Goal: Task Accomplishment & Management: Use online tool/utility

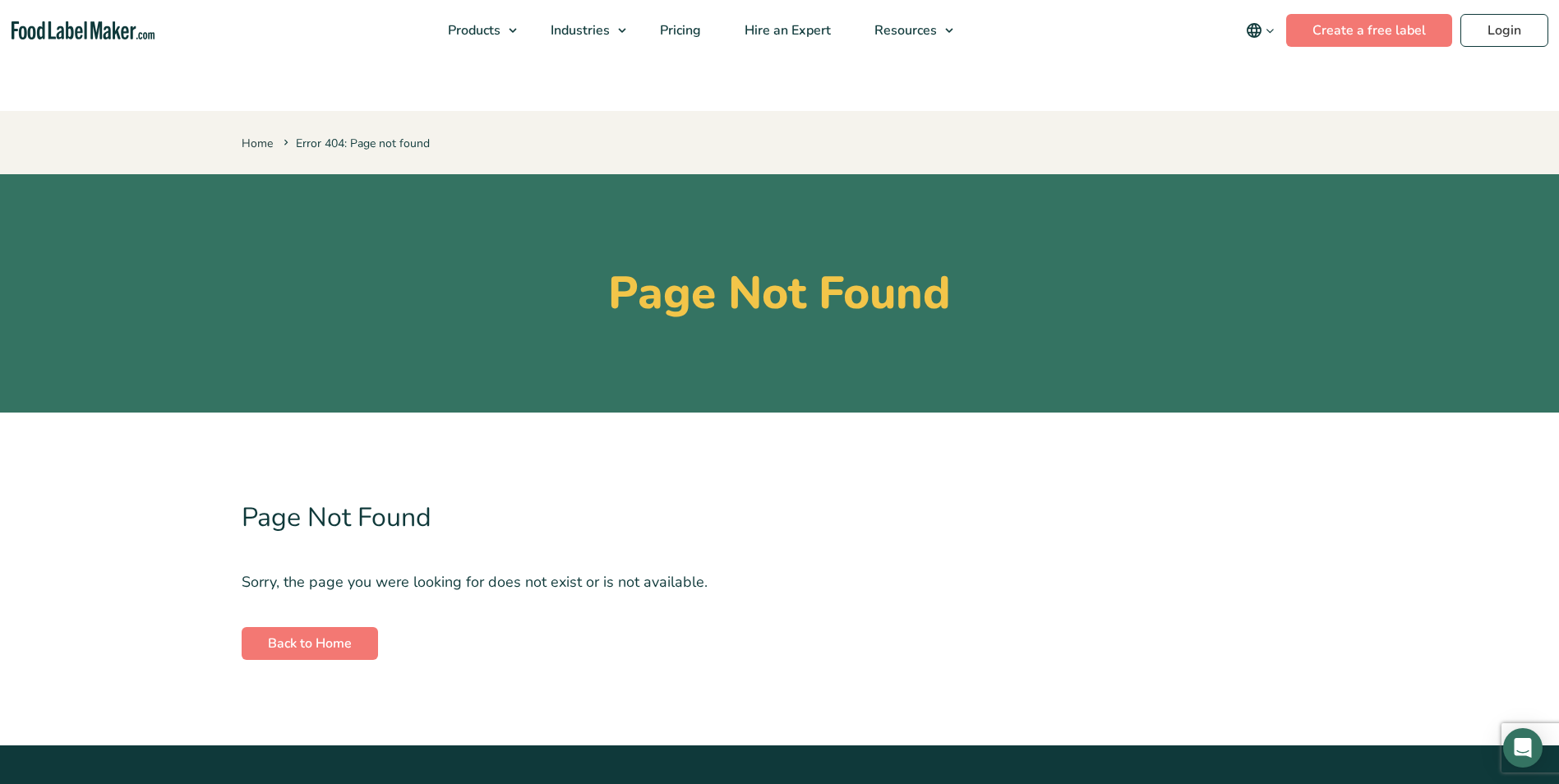
click at [0, 0] on div "Buy Now & Save" at bounding box center [0, 0] width 0 height 0
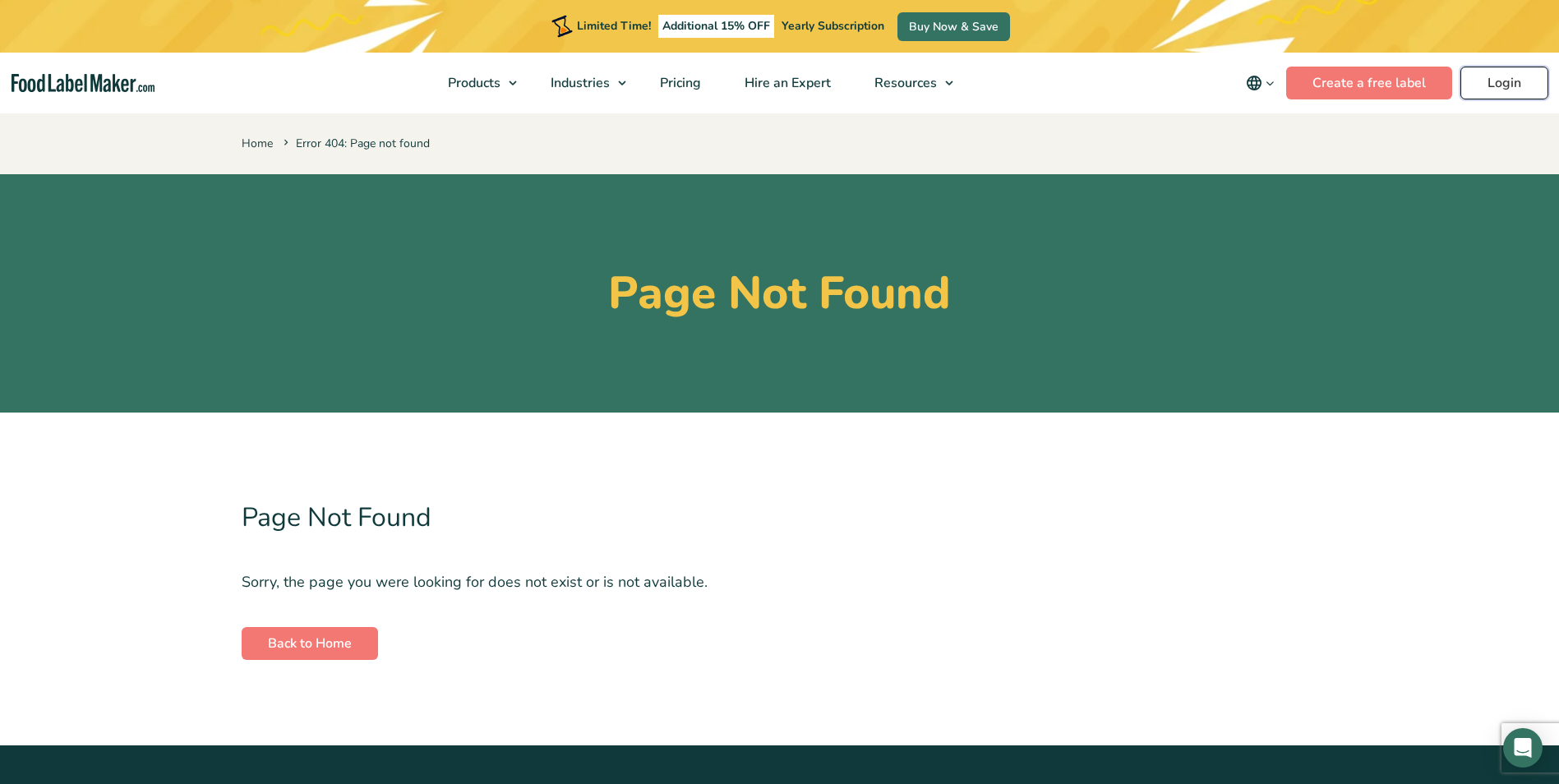
click at [1504, 85] on link "Login" at bounding box center [1503, 83] width 88 height 33
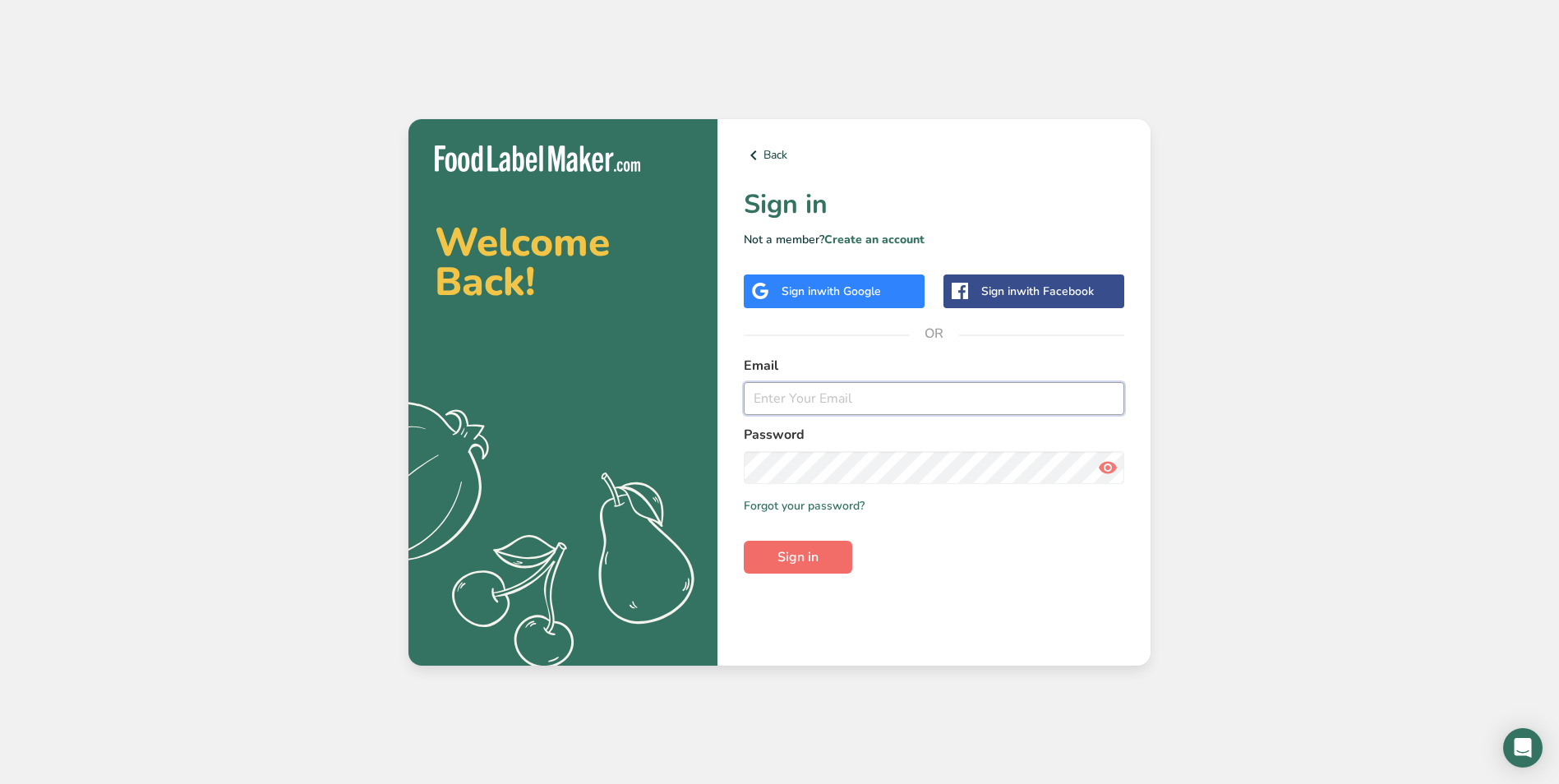
type input "[EMAIL_ADDRESS][DOMAIN_NAME]"
click at [819, 561] on button "Sign in" at bounding box center [797, 557] width 108 height 33
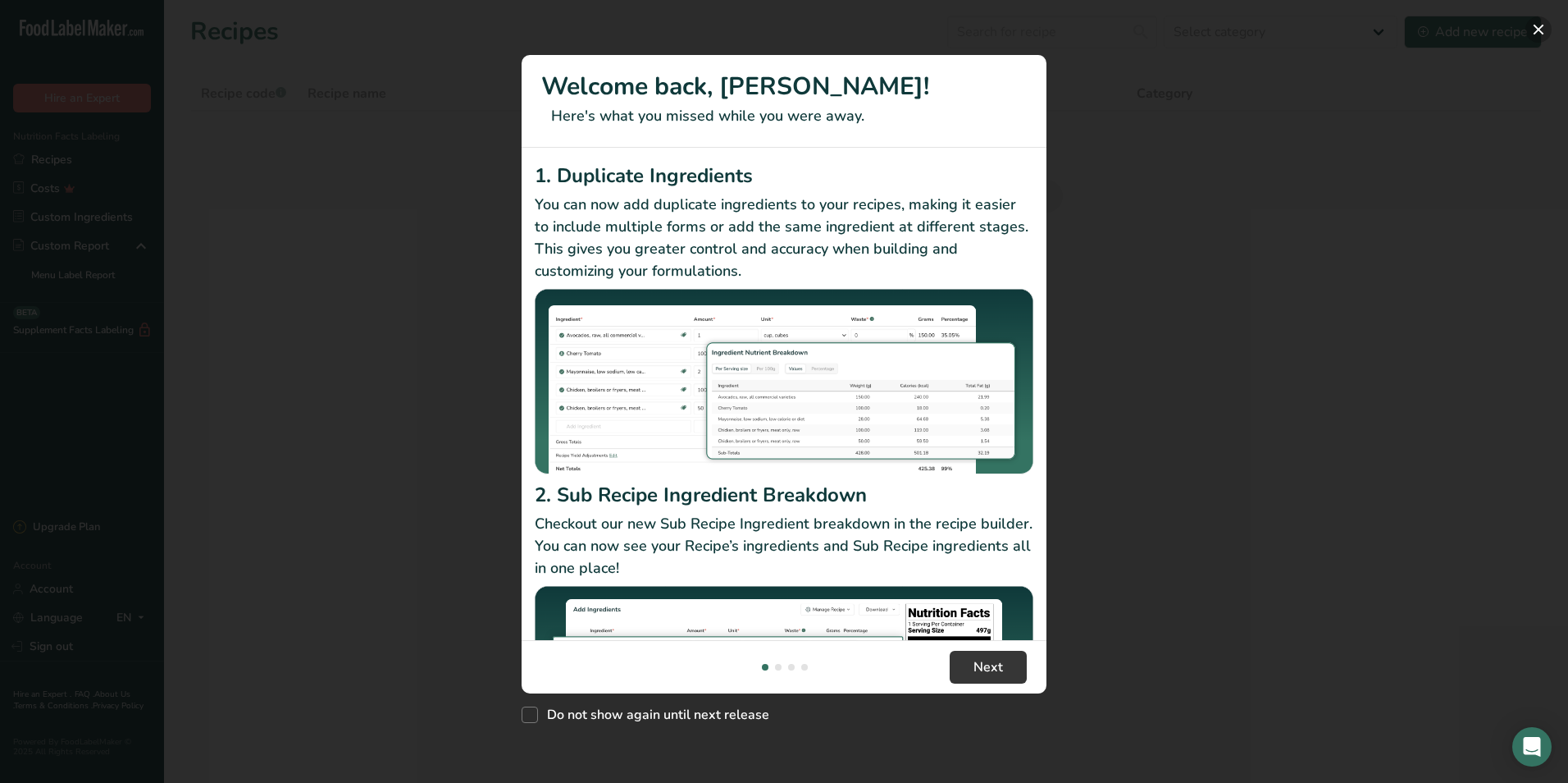
click at [1541, 27] on button "New Features" at bounding box center [1539, 29] width 26 height 26
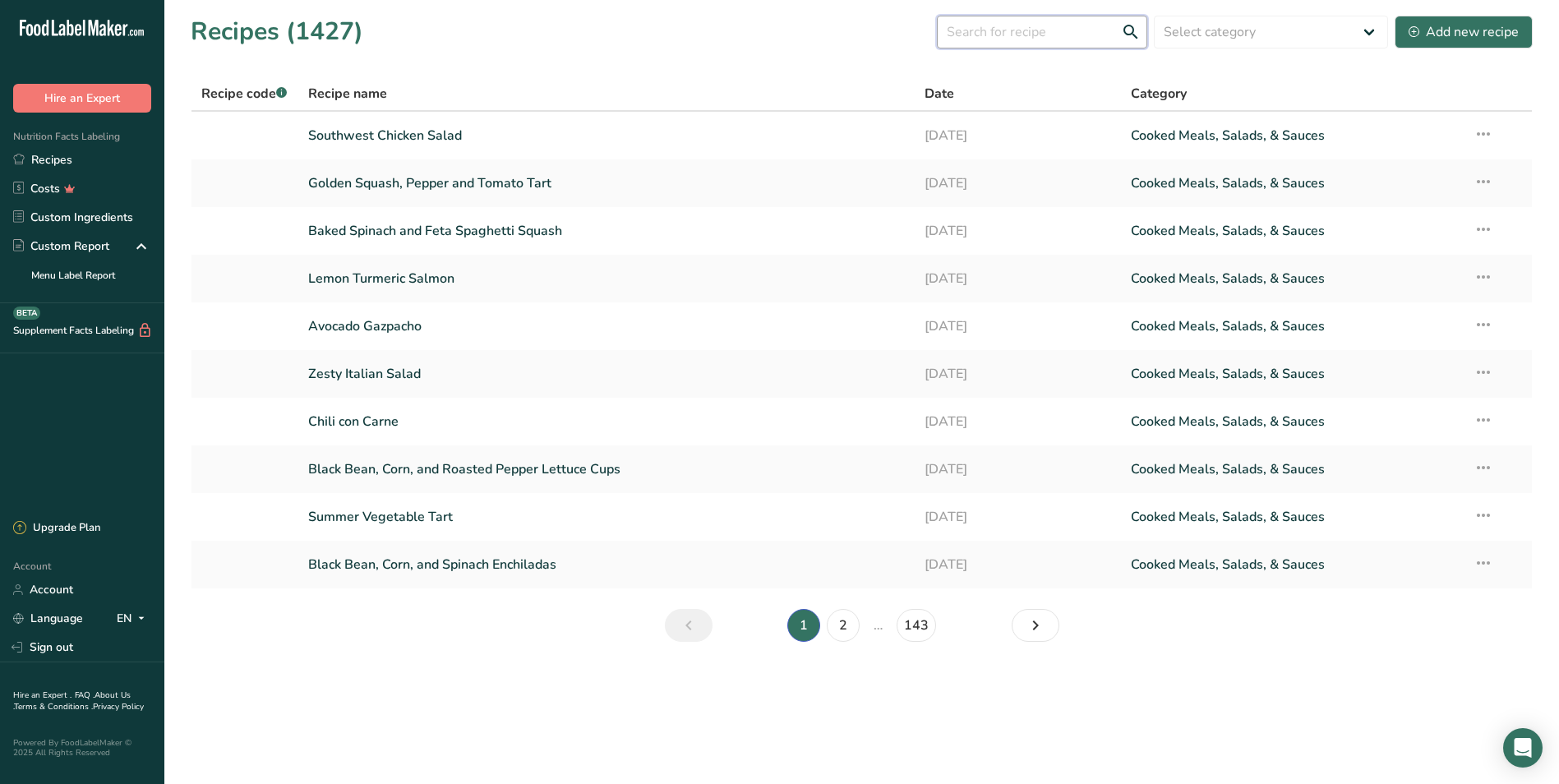
click at [996, 33] on input "text" at bounding box center [1042, 32] width 210 height 33
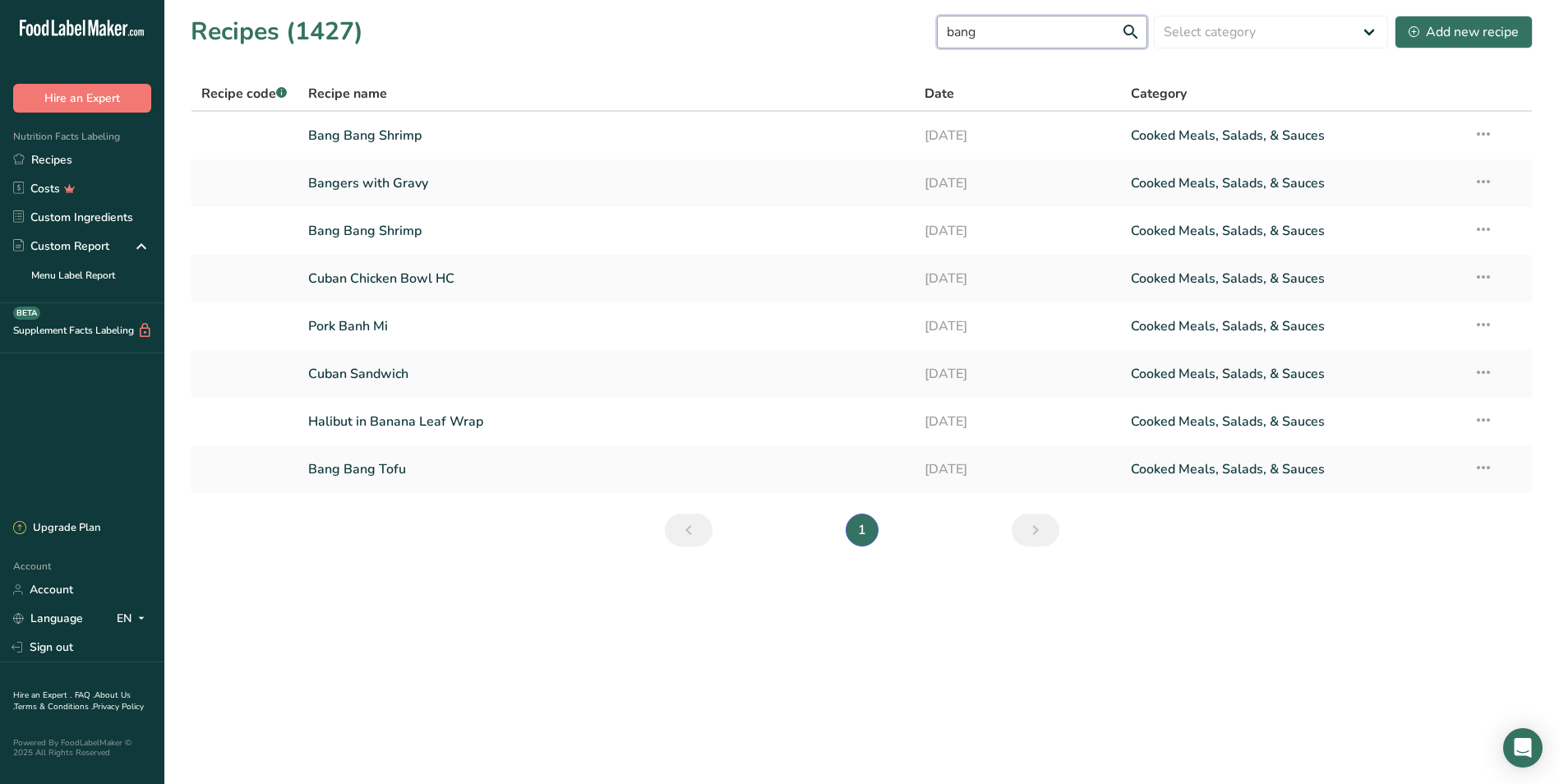
click at [1077, 27] on input "bang" at bounding box center [1042, 32] width 210 height 33
drag, startPoint x: 1016, startPoint y: 36, endPoint x: 862, endPoint y: 37, distance: 154.0
click at [875, 29] on div "Recipes (1427) bang Select category All Baked Goods Beverages Confectionery Coo…" at bounding box center [862, 31] width 1342 height 37
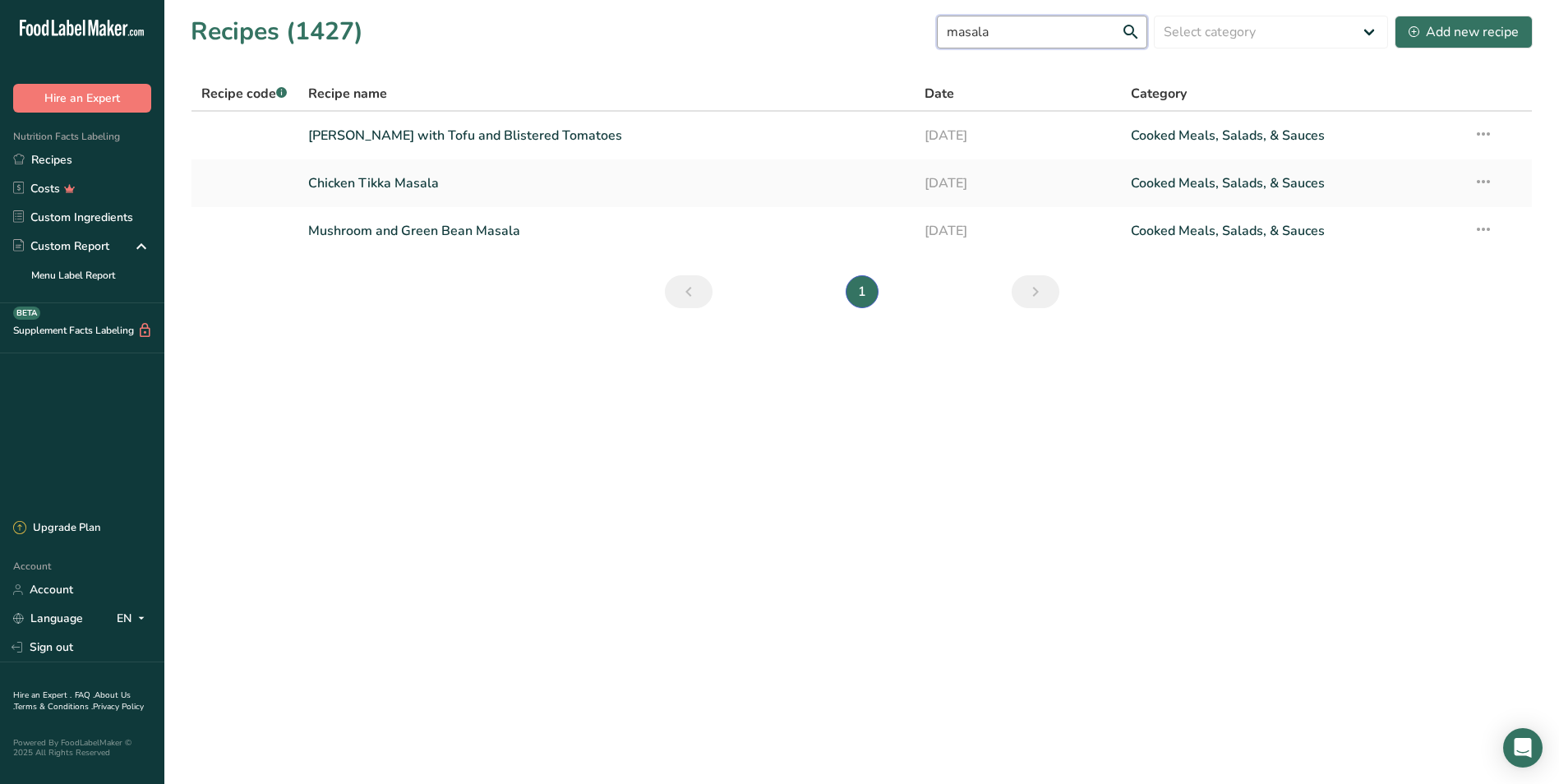
drag, startPoint x: 1032, startPoint y: 32, endPoint x: 883, endPoint y: 41, distance: 149.3
click at [892, 38] on div "Recipes (1427) masala Select category All Baked Goods Beverages Confectionery C…" at bounding box center [862, 31] width 1342 height 37
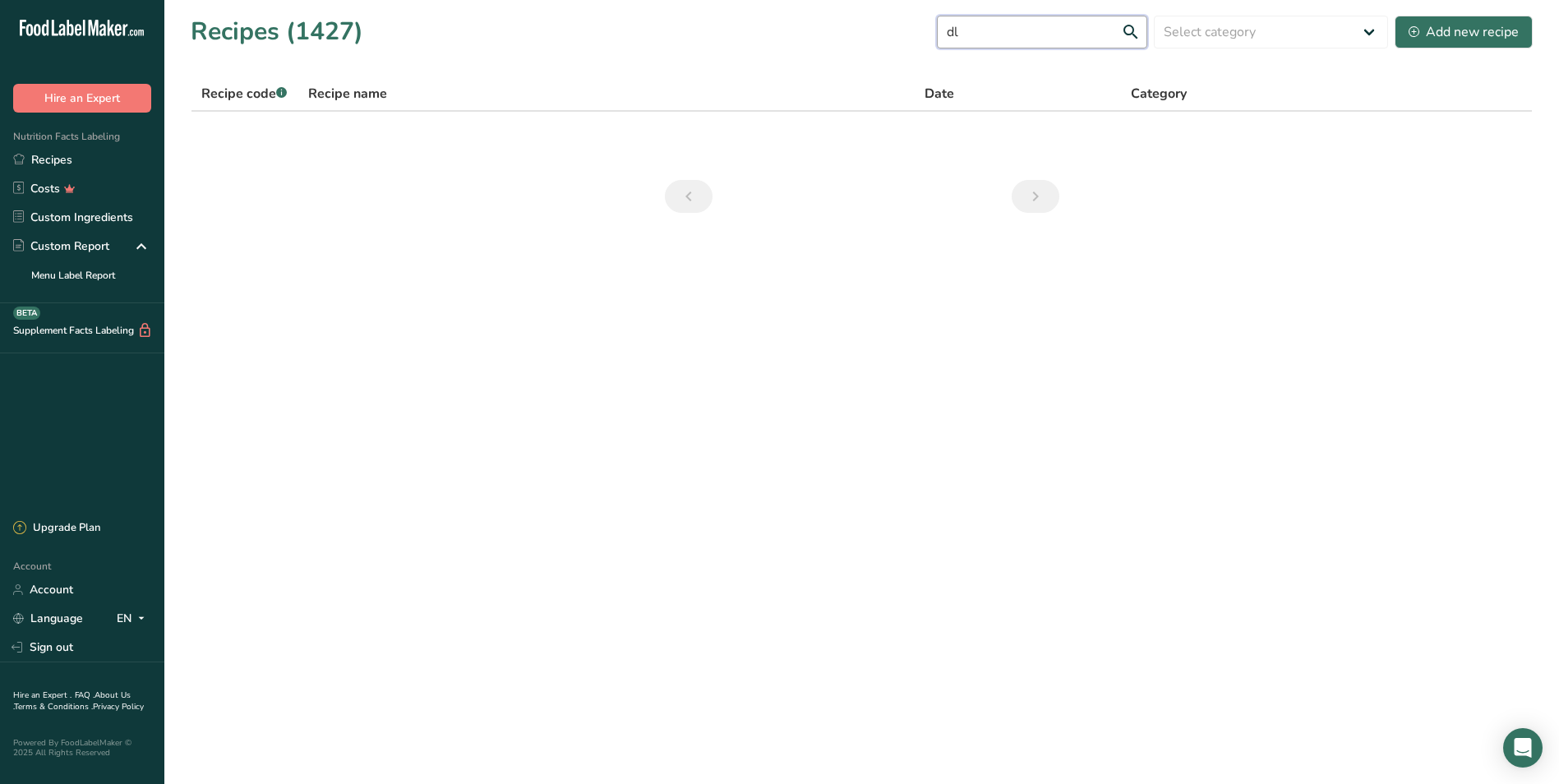
type input "d"
type input "flau"
click at [452, 141] on link "Chicken Flautas" at bounding box center [607, 136] width 598 height 35
click at [1027, 29] on input "text" at bounding box center [1042, 32] width 210 height 33
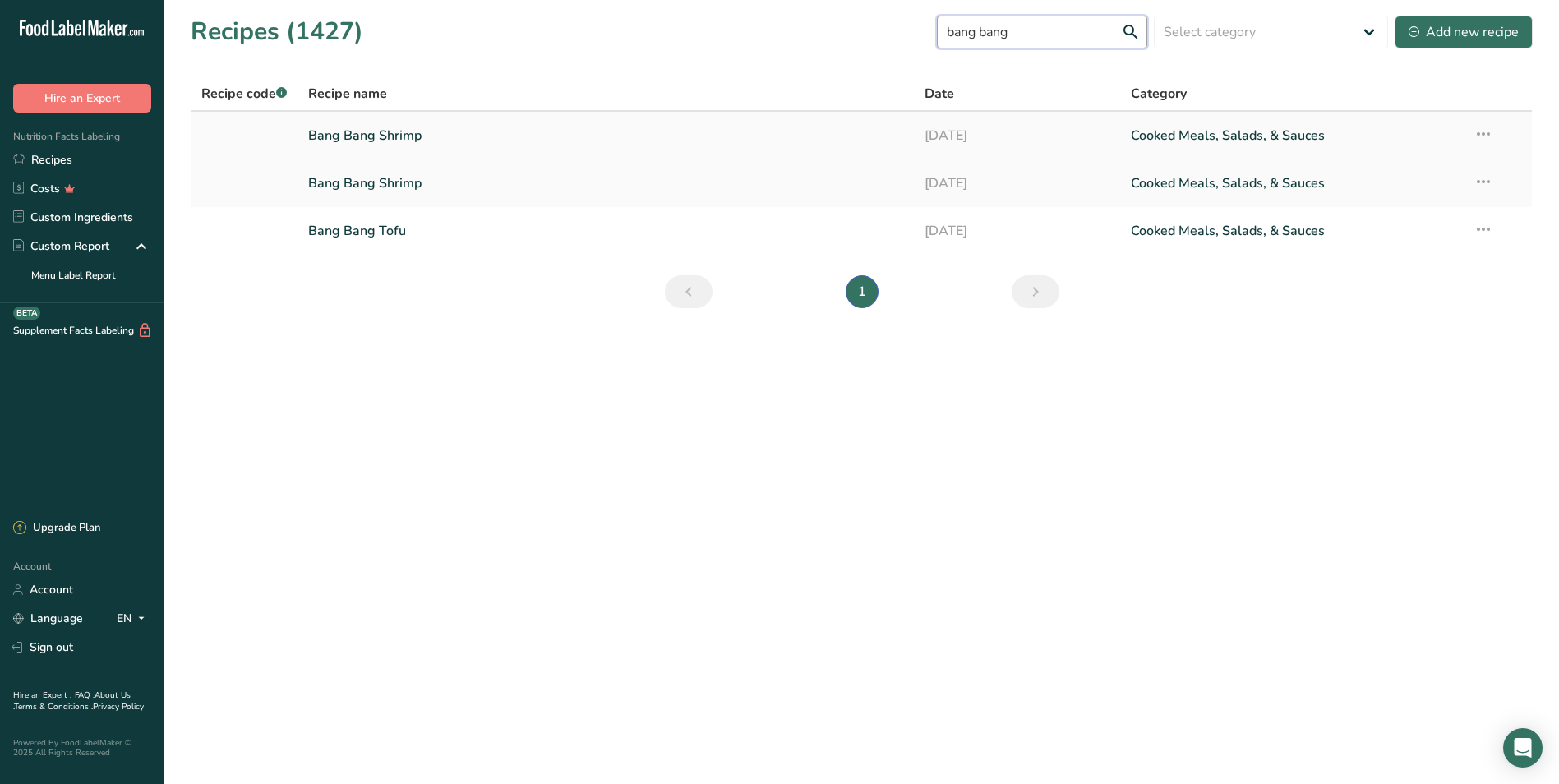
type input "bang bang"
click at [604, 139] on link "Bang Bang Shrimp" at bounding box center [607, 136] width 598 height 35
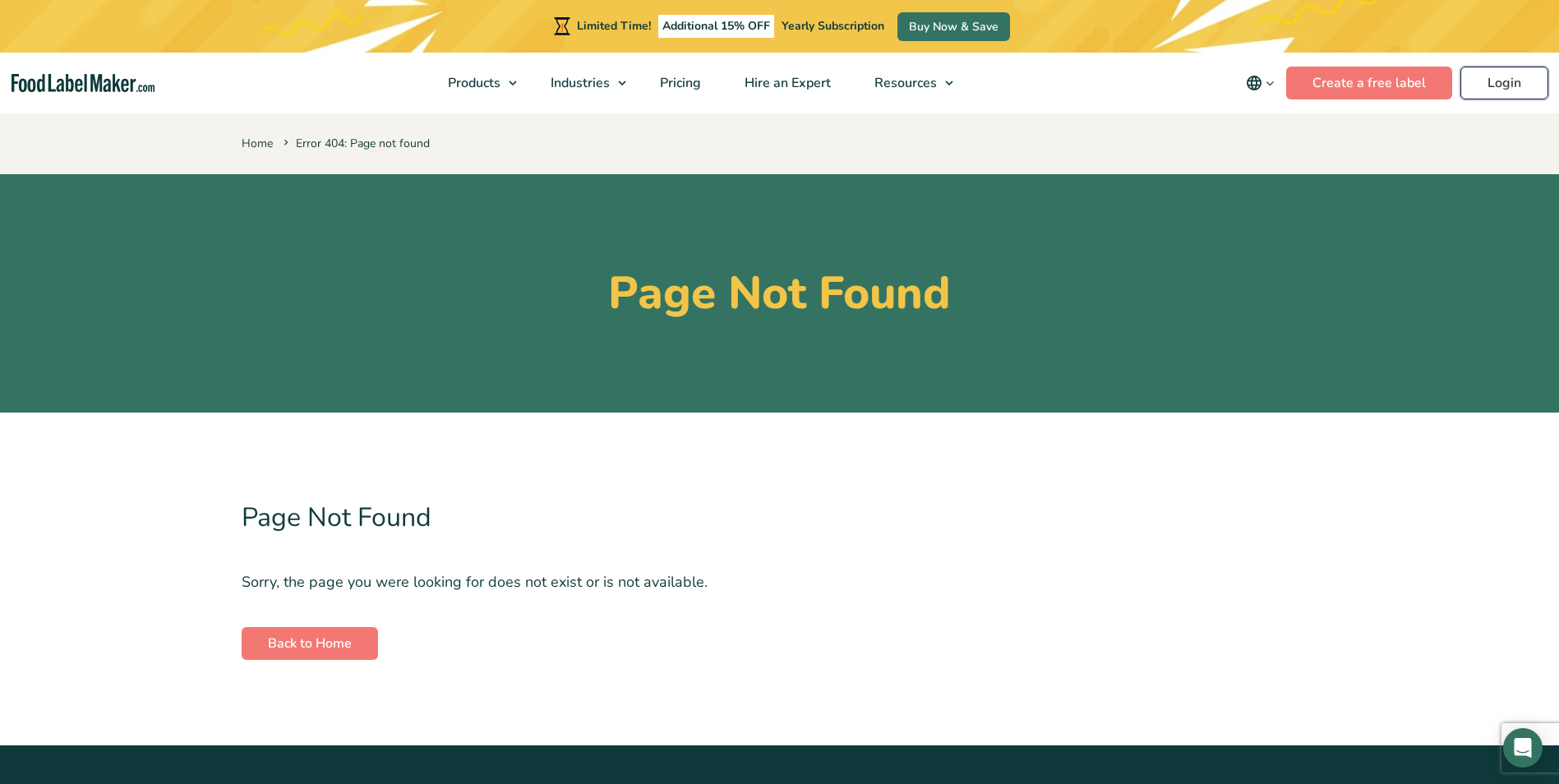
click at [1523, 80] on link "Login" at bounding box center [1503, 83] width 88 height 33
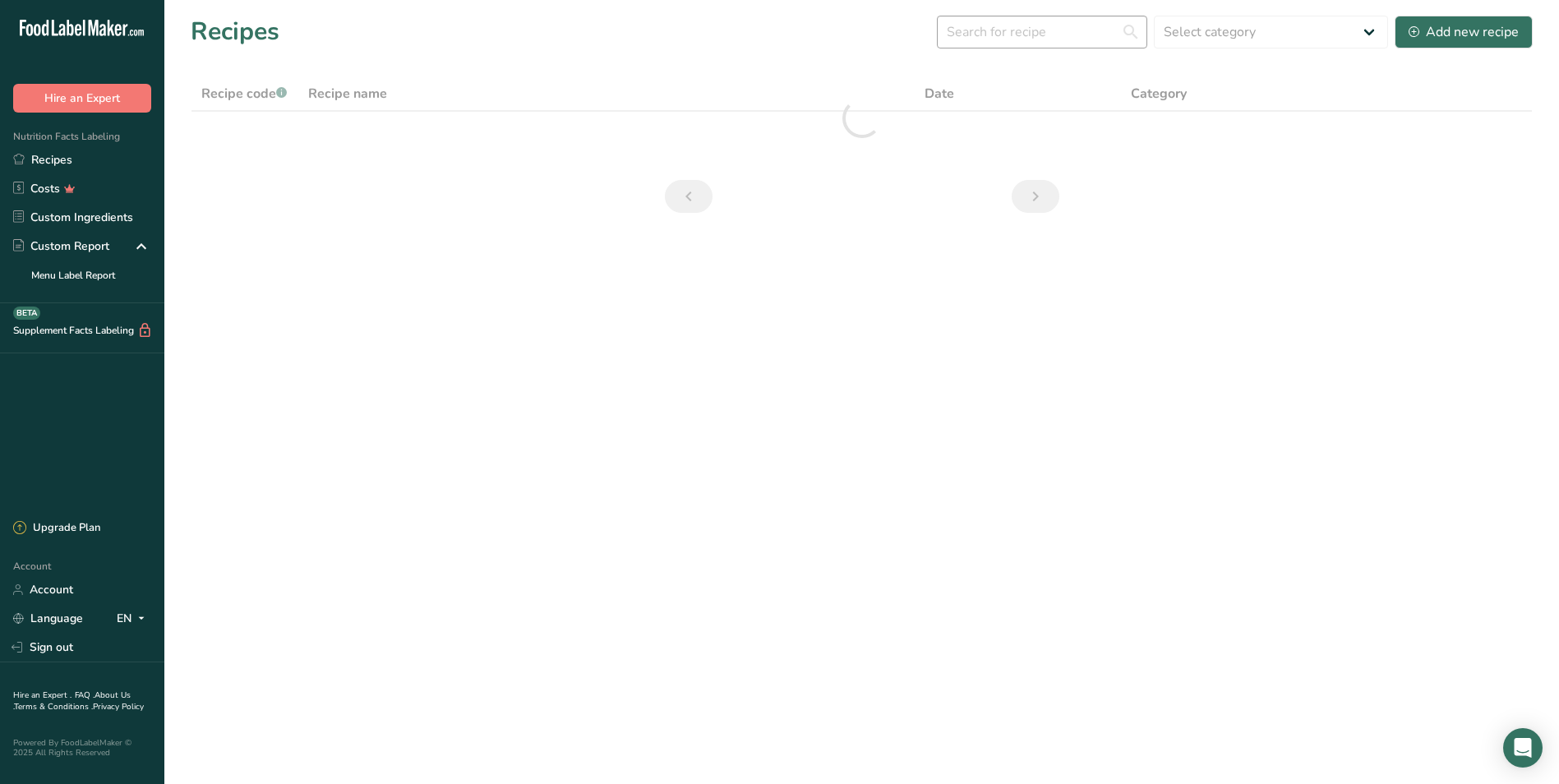
click at [1008, 34] on div ".a-20{fill:#fff;} Hire an Expert Nutrition Facts Labeling Recipes Costs Custom …" at bounding box center [780, 392] width 1559 height 784
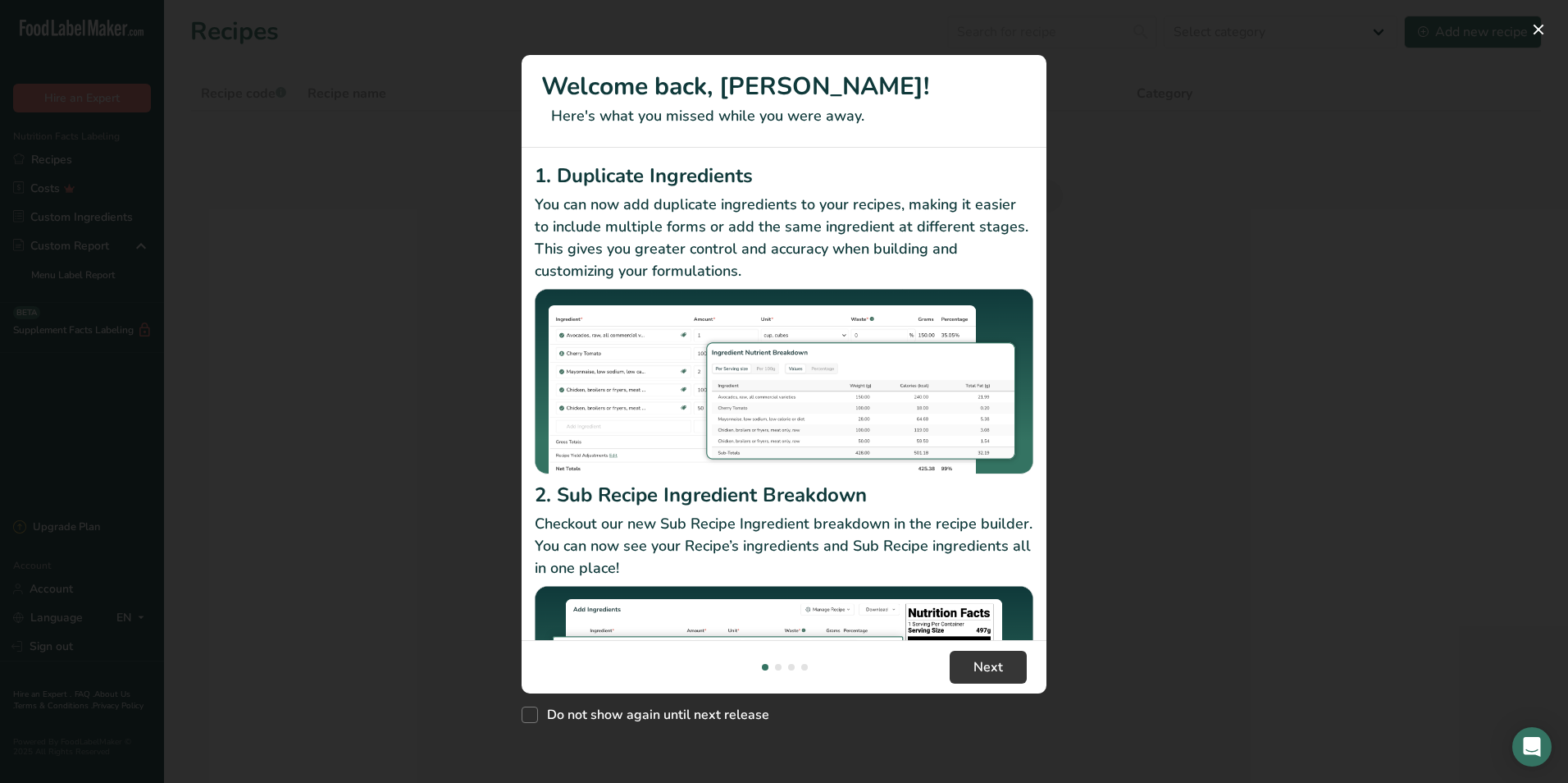
drag, startPoint x: 1544, startPoint y: 12, endPoint x: 1537, endPoint y: 29, distance: 18.4
click at [1543, 12] on div "New Features" at bounding box center [784, 392] width 1568 height 783
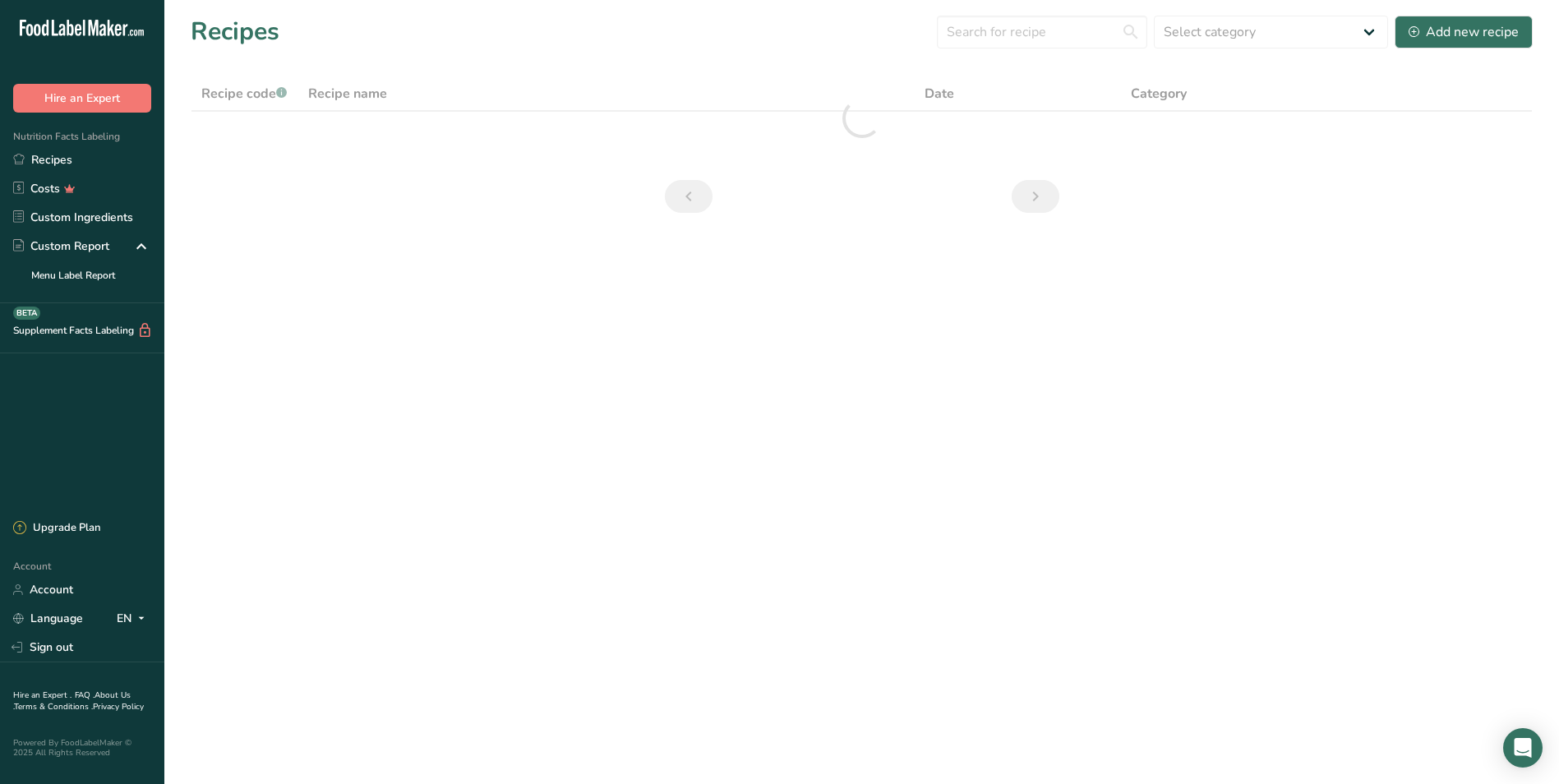
click at [1536, 33] on section "Recipes Select category All Baked Goods [GEOGRAPHIC_DATA] Confectionery Cooked …" at bounding box center [861, 120] width 1394 height 239
click at [1103, 30] on input "text" at bounding box center [1042, 32] width 210 height 33
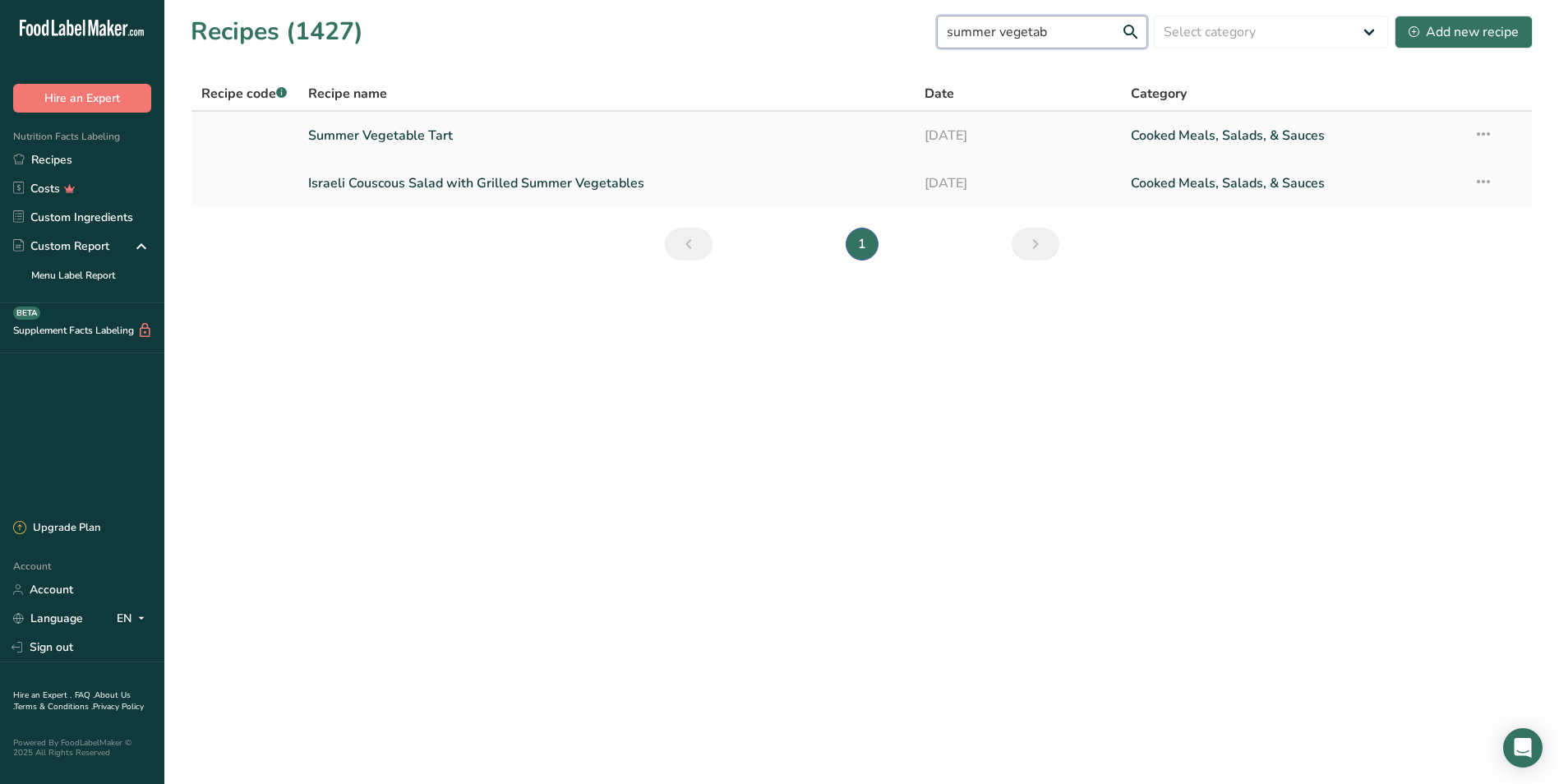
type input "summer vegetab"
click at [415, 136] on link "Summer Vegetable Tart" at bounding box center [607, 136] width 598 height 35
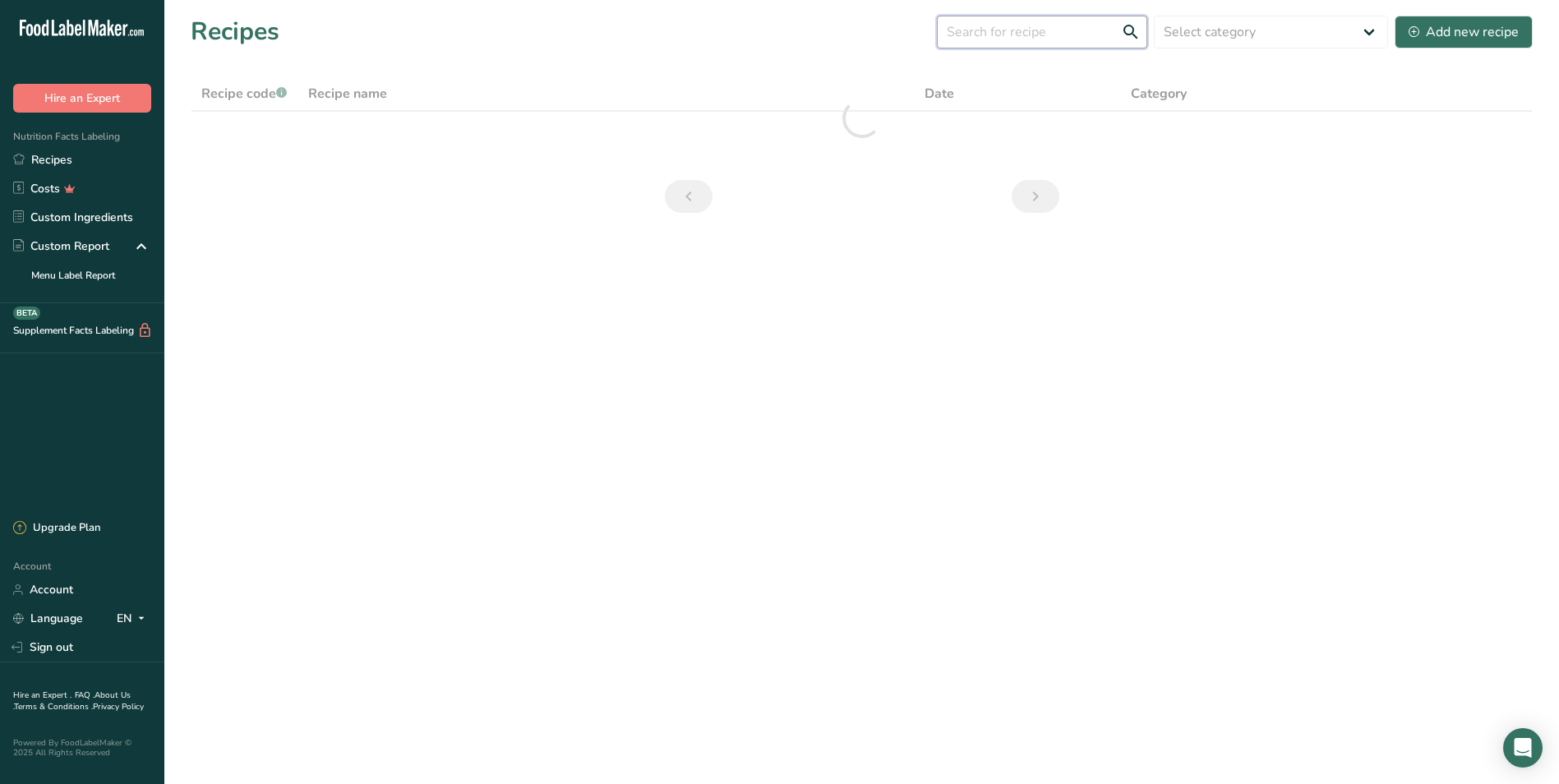
click at [1036, 32] on input "text" at bounding box center [1042, 32] width 210 height 33
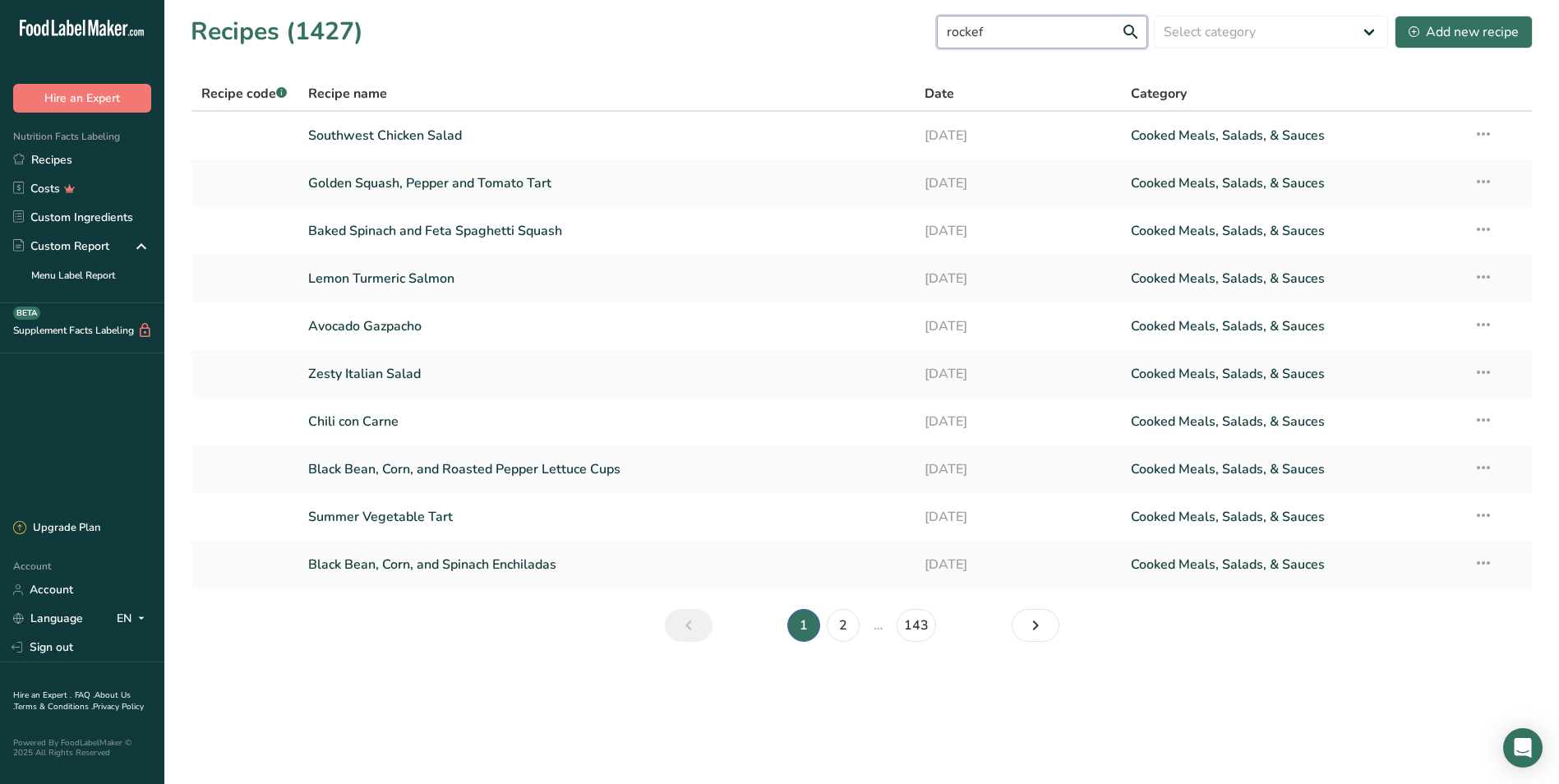
type input "rockefe"
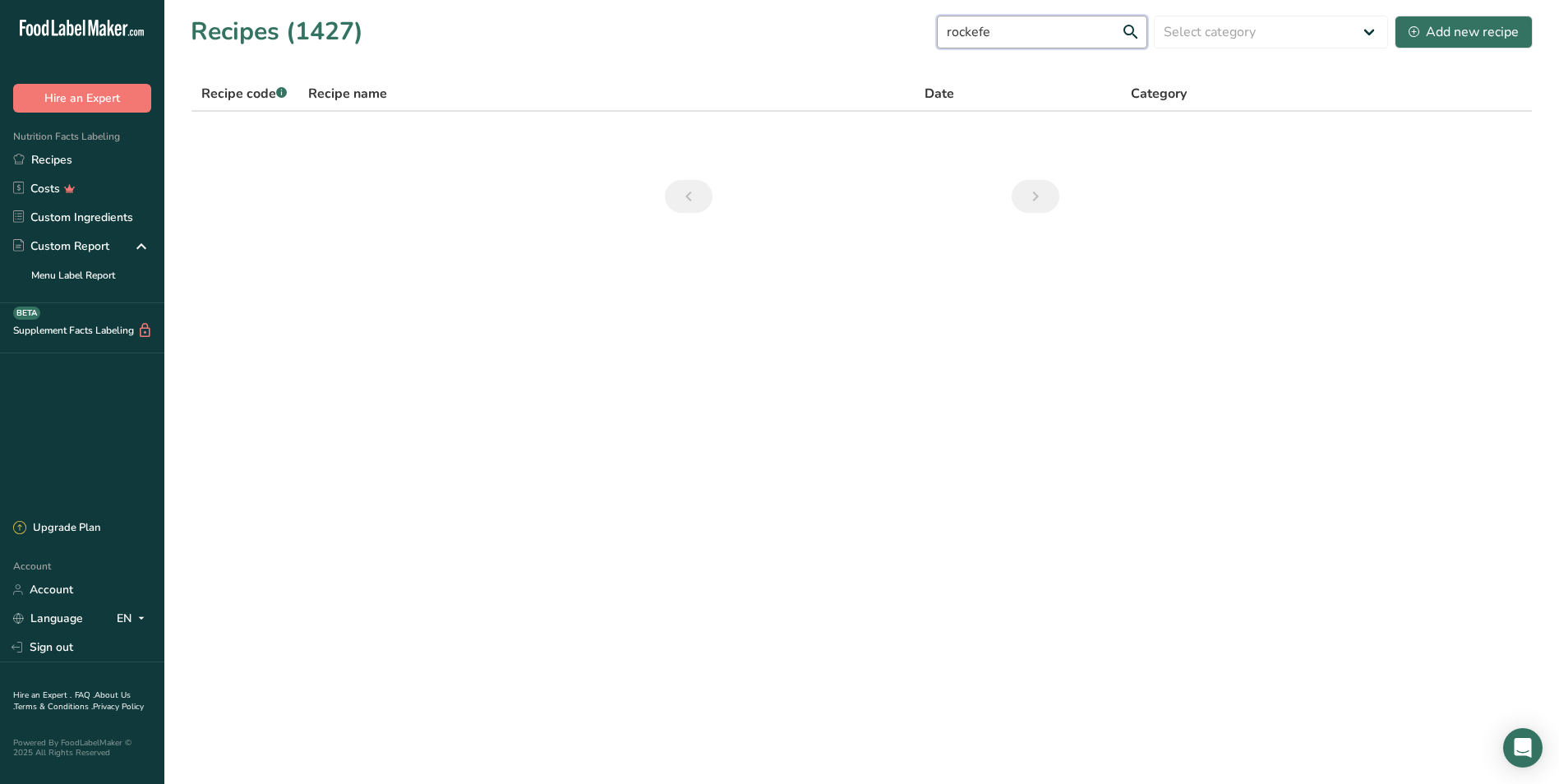
drag, startPoint x: 1038, startPoint y: 19, endPoint x: 862, endPoint y: 9, distance: 176.3
click at [862, 8] on section "Recipes (1427) rockefe Select category All Baked Goods [GEOGRAPHIC_DATA] Confec…" at bounding box center [861, 120] width 1394 height 239
